Goal: Find specific page/section: Find specific page/section

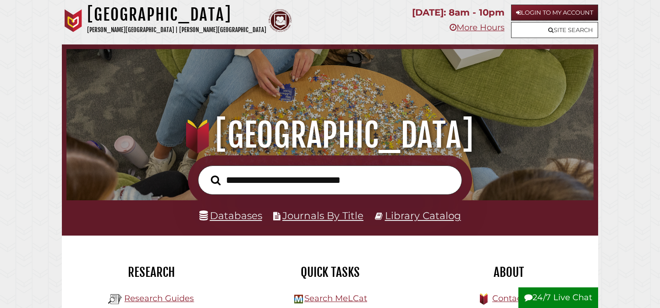
scroll to position [174, 522]
click at [245, 212] on link "Databases" at bounding box center [230, 215] width 63 height 12
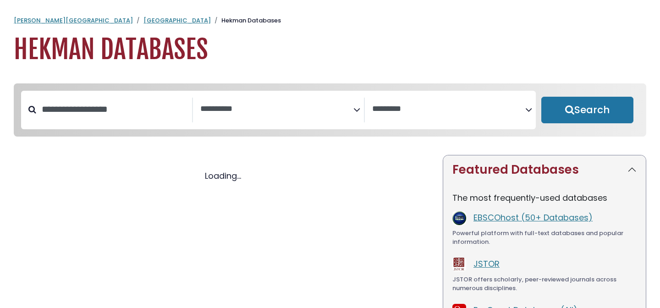
select select "Database Subject Filter"
select select "Database Vendors Filter"
select select "Database Subject Filter"
select select "Database Vendors Filter"
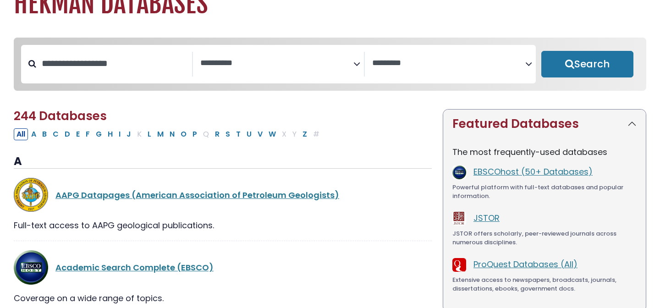
scroll to position [61, 0]
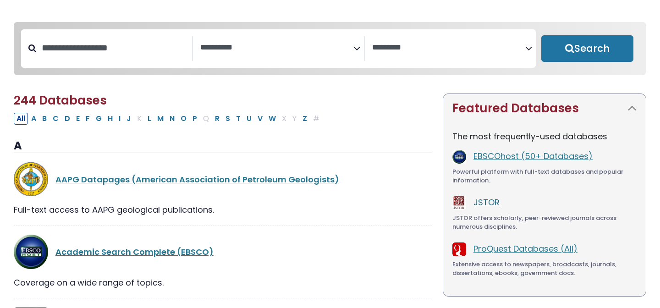
click at [489, 207] on link "JSTOR" at bounding box center [486, 202] width 26 height 11
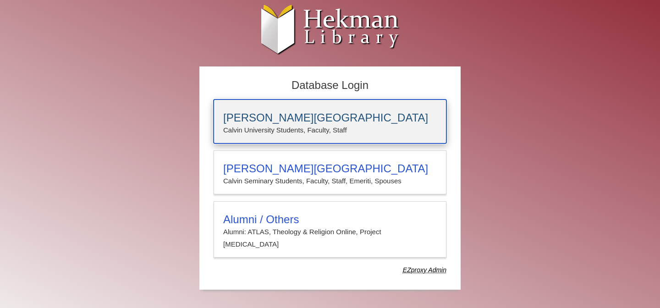
click at [317, 126] on p "Calvin University Students, Faculty, Staff" at bounding box center [330, 130] width 214 height 12
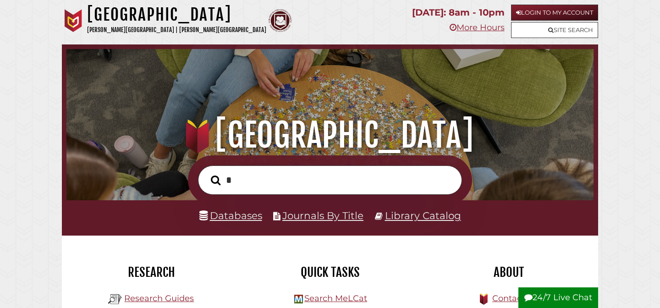
scroll to position [174, 522]
type input "**********"
click at [206, 173] on button "Search" at bounding box center [215, 180] width 19 height 15
